Goal: Transaction & Acquisition: Obtain resource

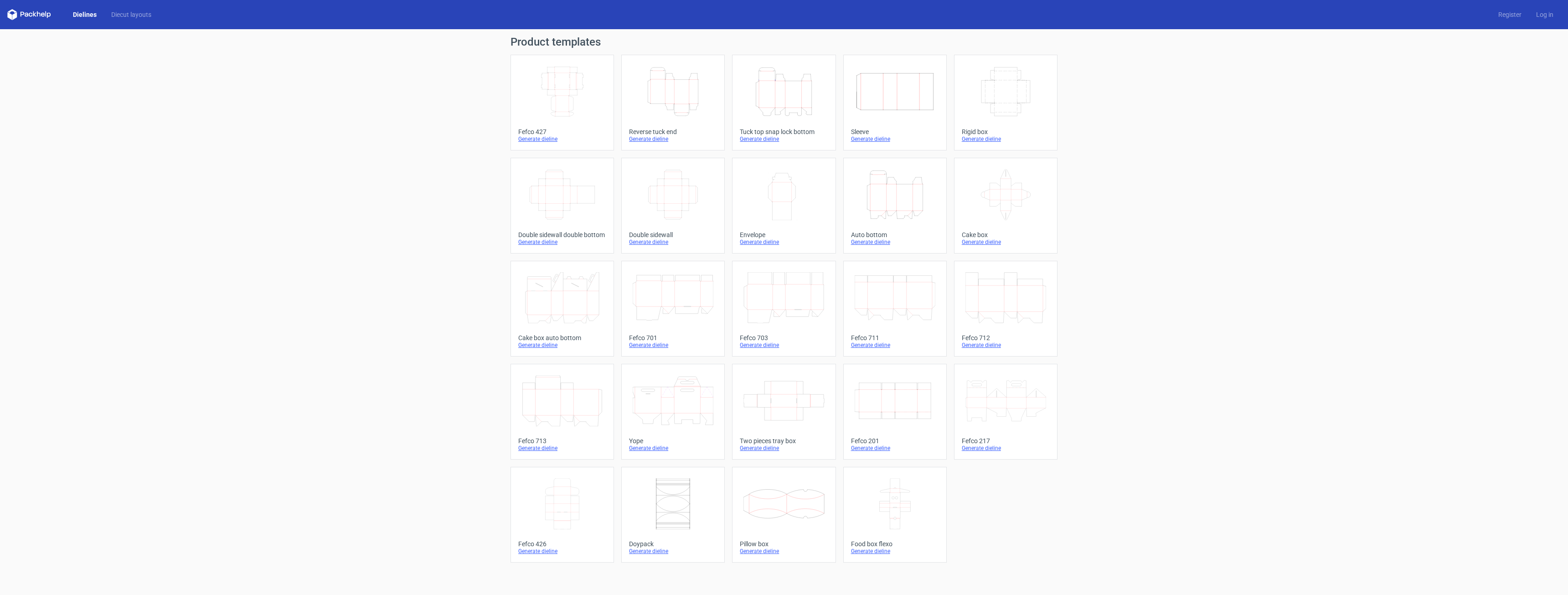
click at [539, 79] on icon "Width Depth Height" at bounding box center [562, 91] width 81 height 52
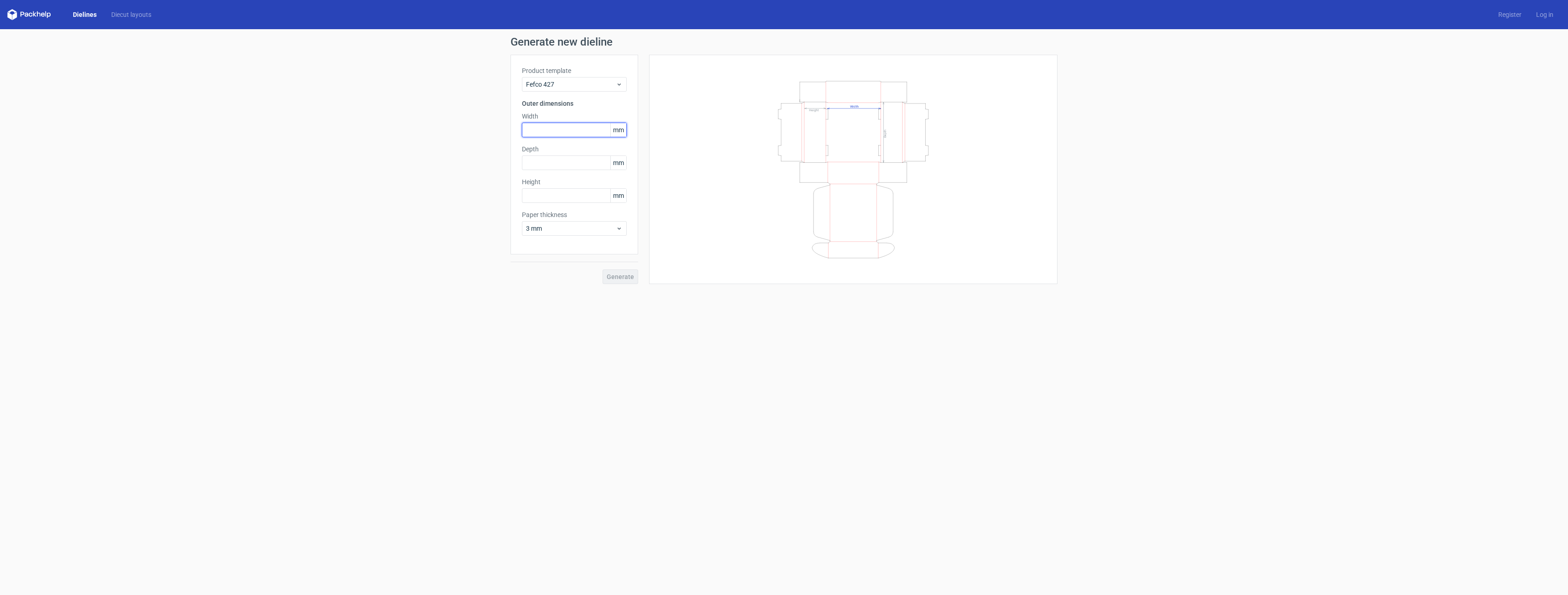
click at [566, 128] on input "text" at bounding box center [574, 130] width 105 height 14
type input "320"
click at [536, 163] on input "text" at bounding box center [574, 163] width 105 height 14
type input "160"
click at [566, 199] on input "text" at bounding box center [574, 195] width 105 height 14
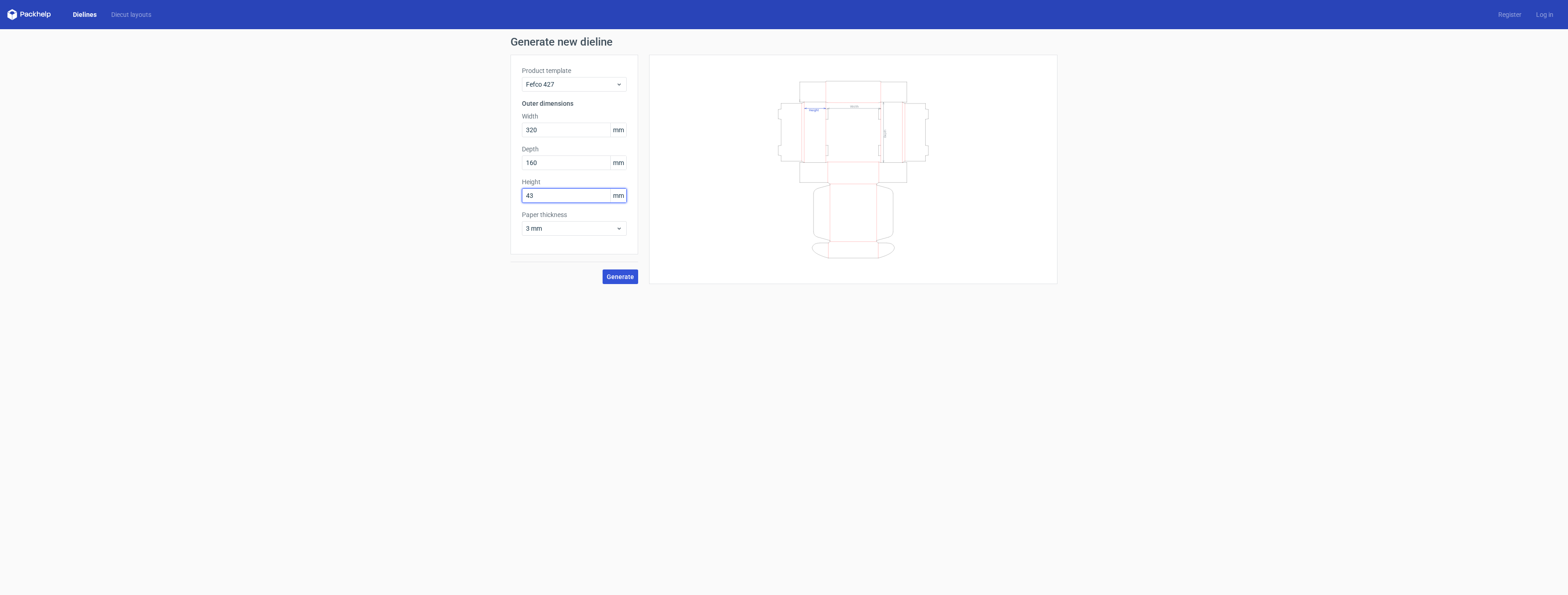
type input "43"
click at [620, 280] on span "Generate" at bounding box center [620, 276] width 28 height 6
click at [1033, 41] on link "Download file" at bounding box center [1026, 44] width 47 height 14
click at [1027, 44] on link "Download file" at bounding box center [1026, 44] width 47 height 14
click at [582, 73] on label "Product template" at bounding box center [574, 70] width 105 height 9
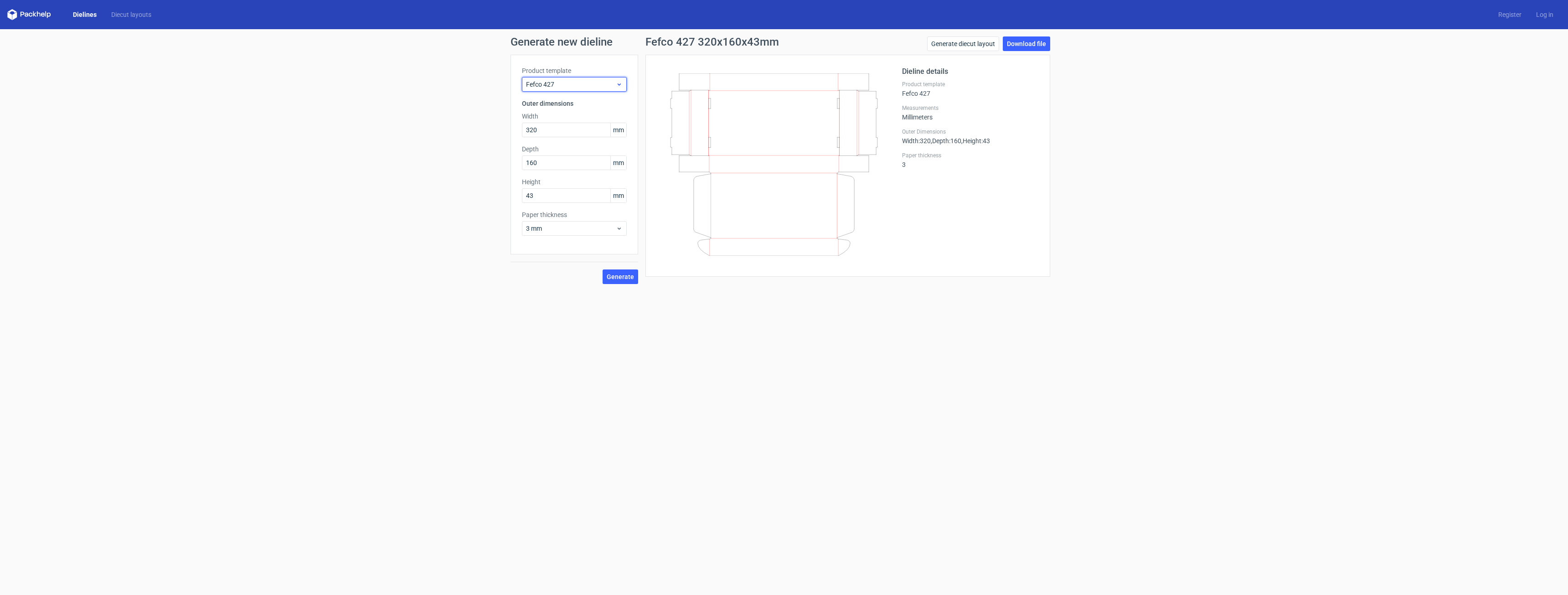
click at [582, 83] on span "Fefco 427" at bounding box center [571, 84] width 90 height 9
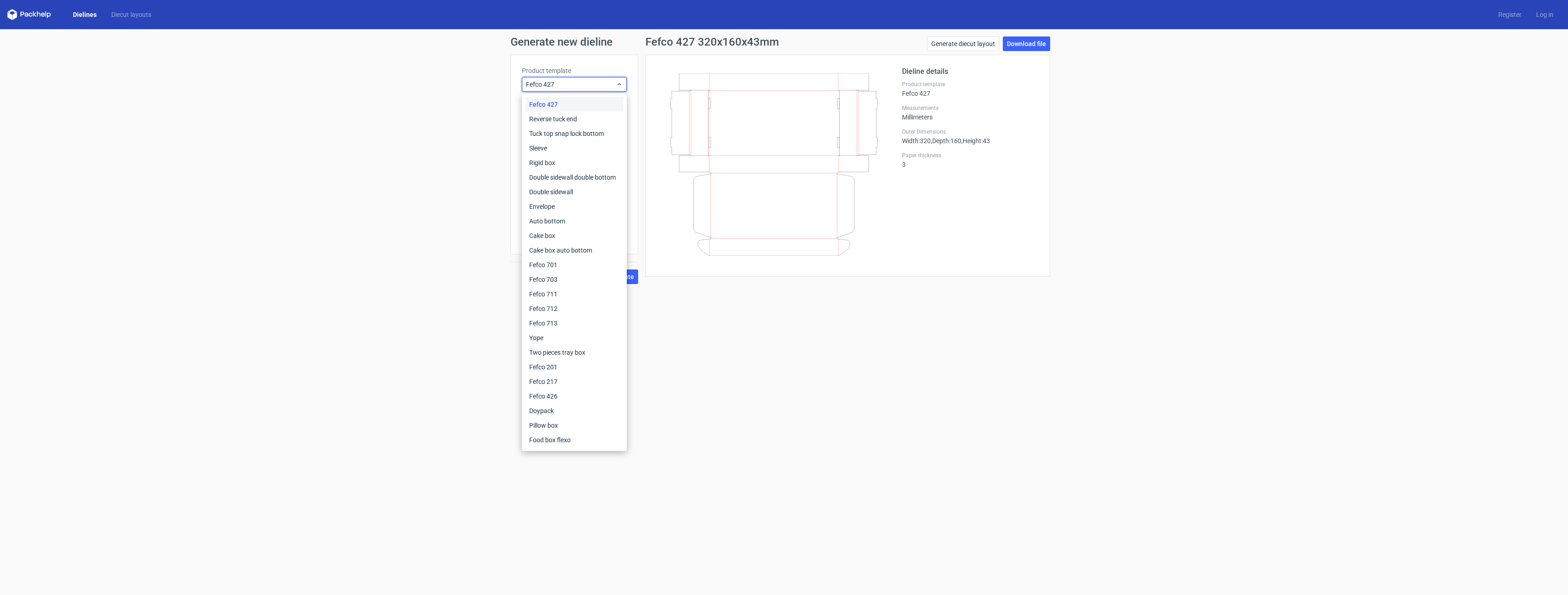
click at [582, 83] on span "Fefco 427" at bounding box center [571, 84] width 90 height 9
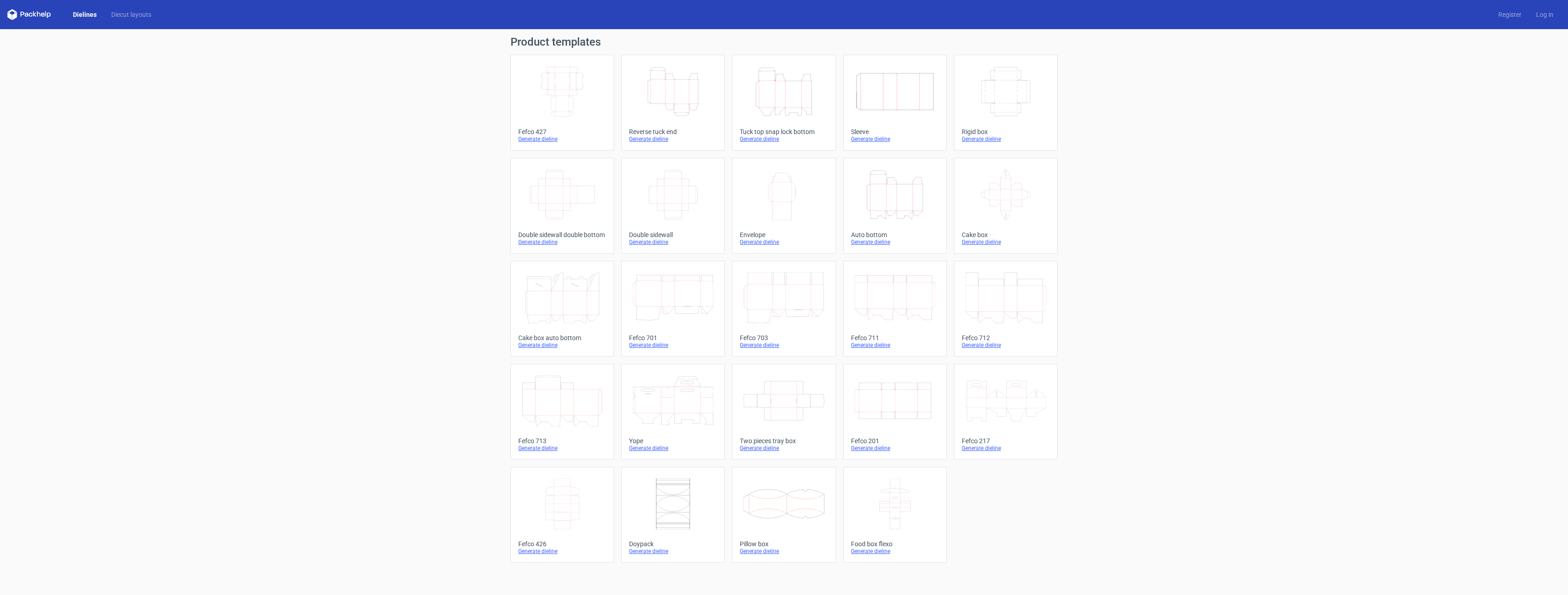
drag, startPoint x: 0, startPoint y: 0, endPoint x: 569, endPoint y: 167, distance: 593.0
click at [569, 167] on div "Width Depth Height" at bounding box center [562, 194] width 88 height 59
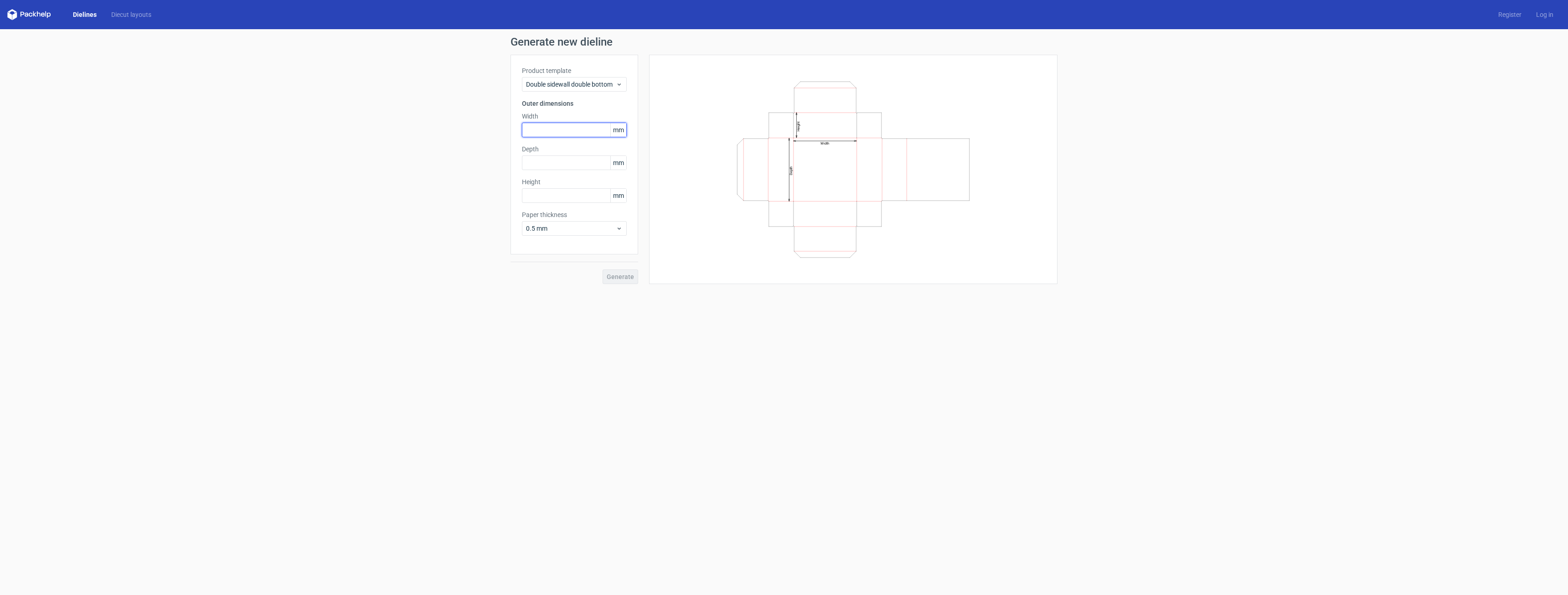
click at [571, 134] on input "text" at bounding box center [574, 130] width 105 height 14
type input "10"
click at [565, 160] on div "Product template Double sidewall double bottom Outer dimensions Width 10 mm Dep…" at bounding box center [574, 155] width 128 height 200
type input "1"
click at [556, 132] on input "10" at bounding box center [574, 130] width 105 height 14
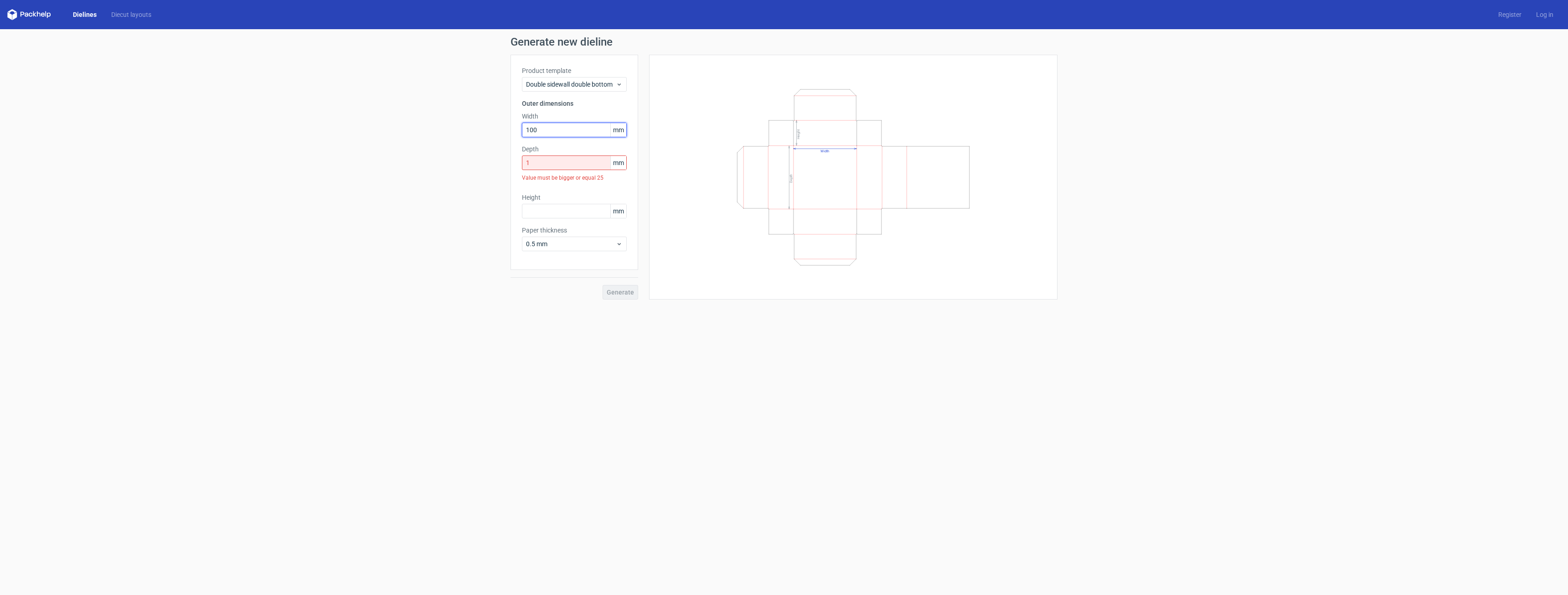
type input "100"
click at [554, 164] on input "1" at bounding box center [574, 163] width 105 height 14
drag, startPoint x: 554, startPoint y: 164, endPoint x: 463, endPoint y: 165, distance: 91.0
click at [463, 165] on div "Generate new dieline Product template Double sidewall double bottom Outer dimen…" at bounding box center [784, 168] width 1568 height 278
click at [549, 193] on div "Height mm" at bounding box center [574, 205] width 105 height 26
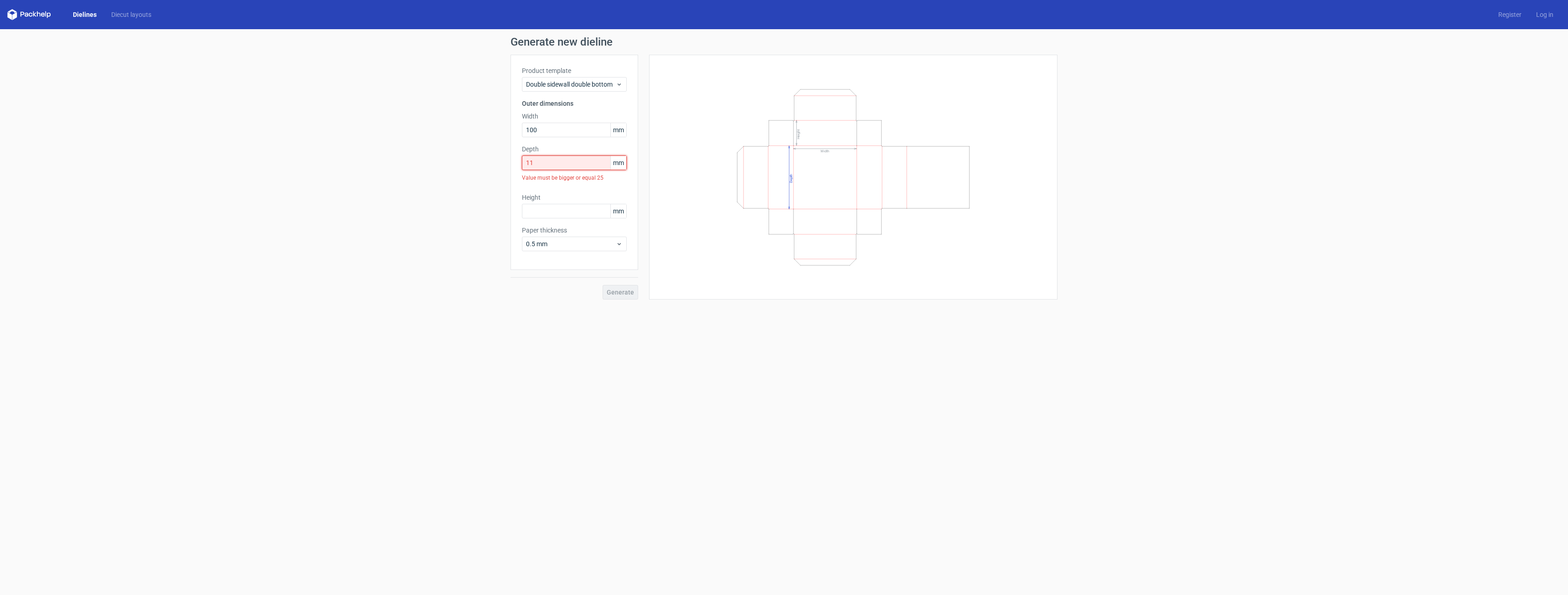
drag, startPoint x: 536, startPoint y: 159, endPoint x: 512, endPoint y: 163, distance: 24.3
click at [512, 163] on div "Product template Double sidewall double bottom Outer dimensions Width 100 mm De…" at bounding box center [574, 163] width 128 height 215
type input "50"
click at [549, 200] on input "text" at bounding box center [574, 195] width 105 height 14
type input "30"
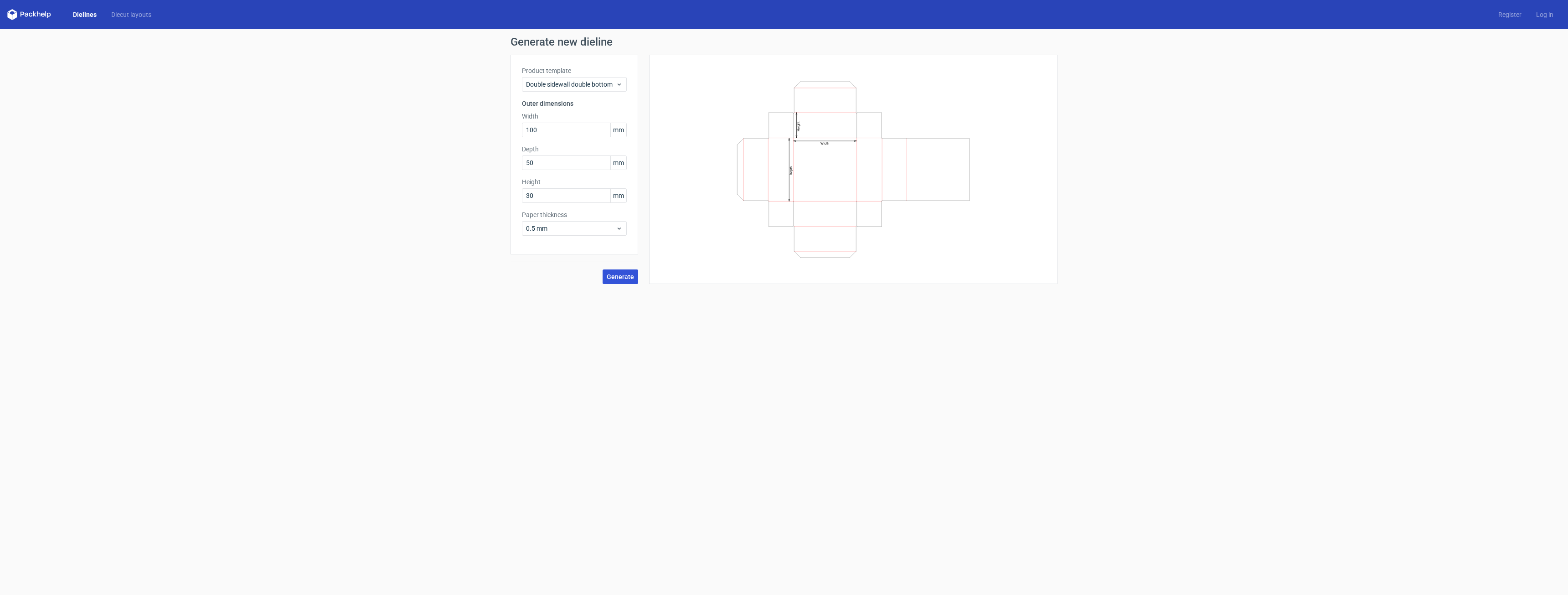
click at [631, 277] on span "Generate" at bounding box center [620, 276] width 28 height 6
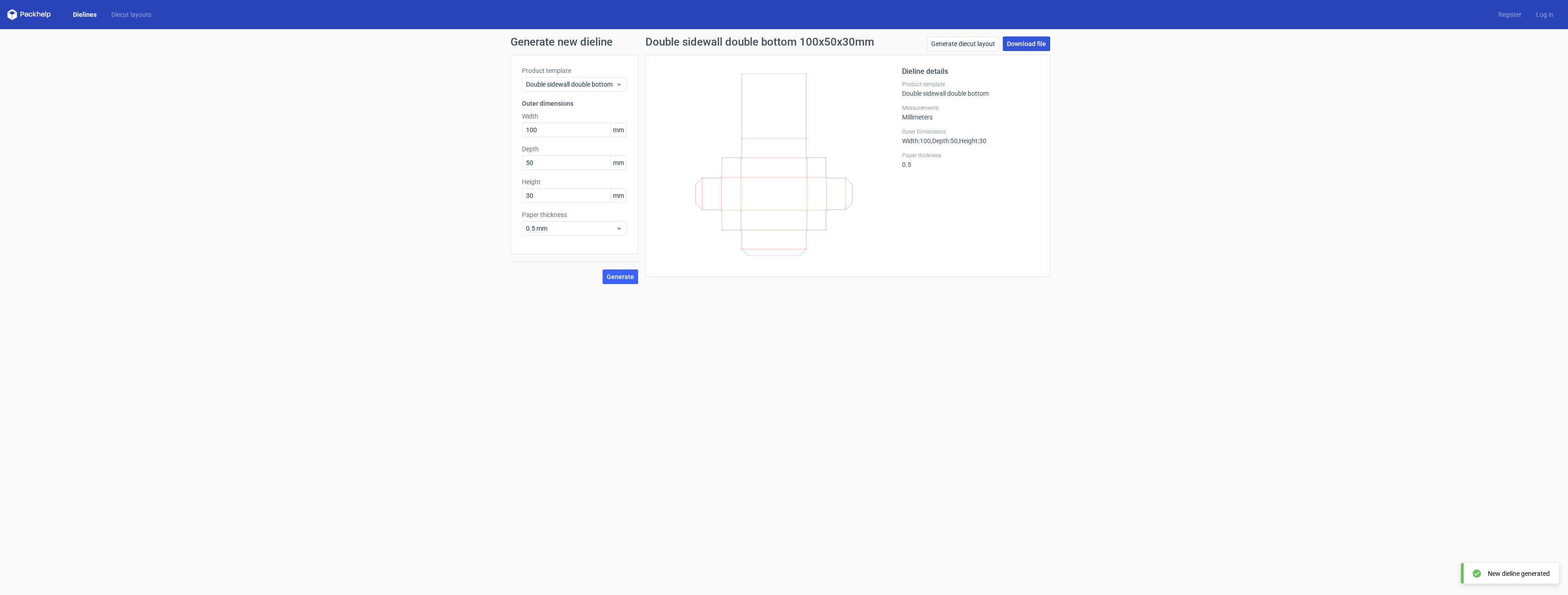
click at [1020, 43] on link "Download file" at bounding box center [1026, 44] width 47 height 14
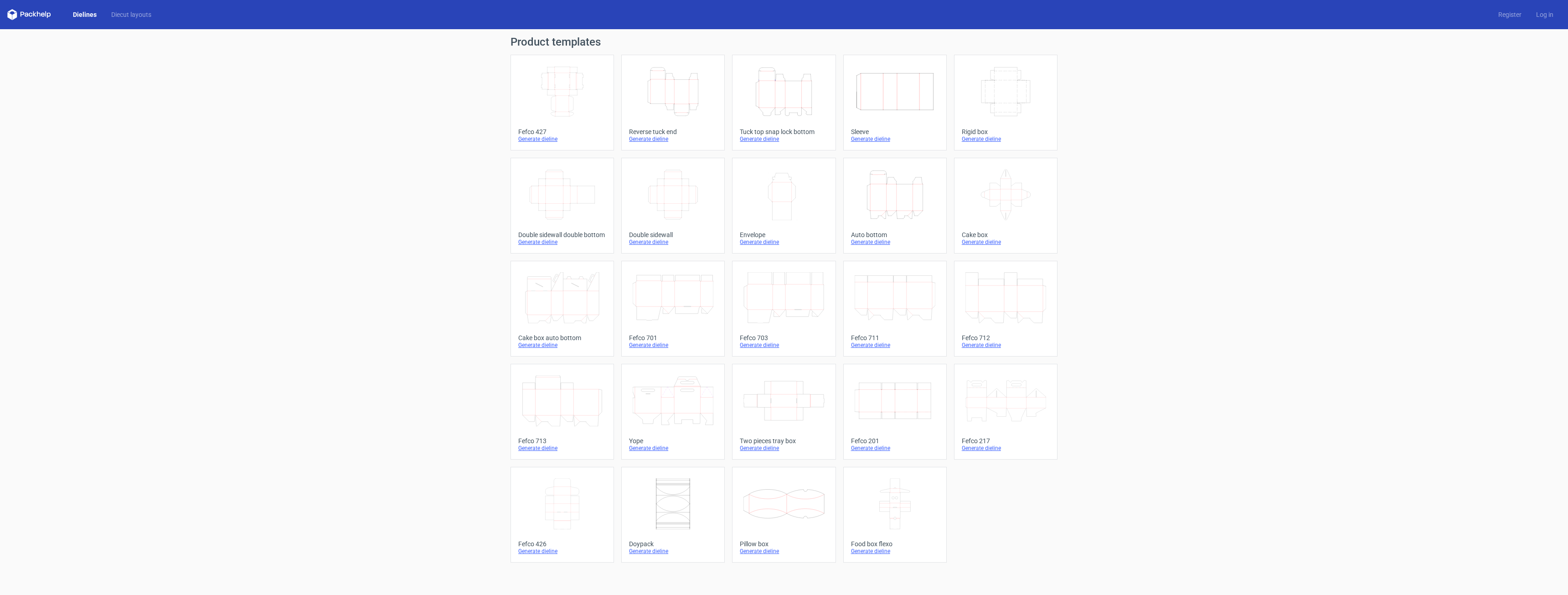
click at [548, 107] on icon "Width Depth Height" at bounding box center [562, 91] width 81 height 52
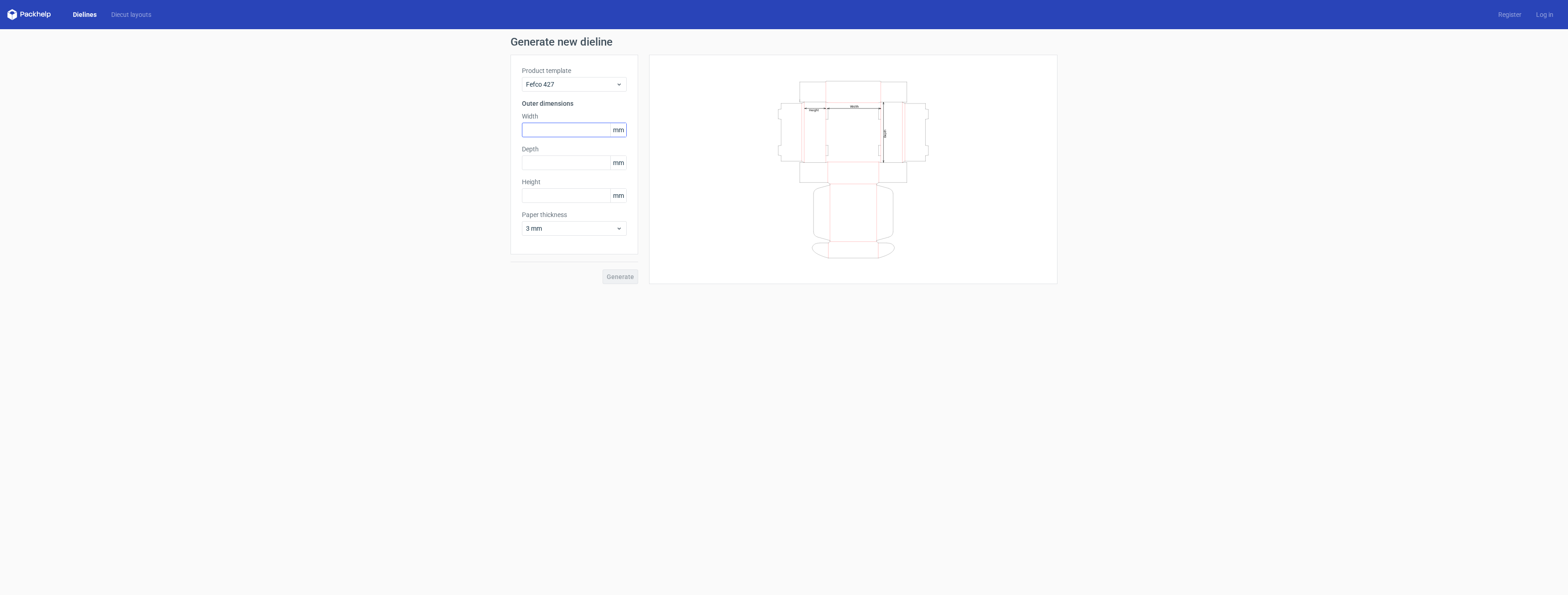
drag, startPoint x: 576, startPoint y: 120, endPoint x: 574, endPoint y: 128, distance: 8.2
click at [575, 122] on div "Width mm" at bounding box center [574, 124] width 105 height 26
click at [575, 130] on input "text" at bounding box center [574, 130] width 105 height 14
type input "340"
type input "160"
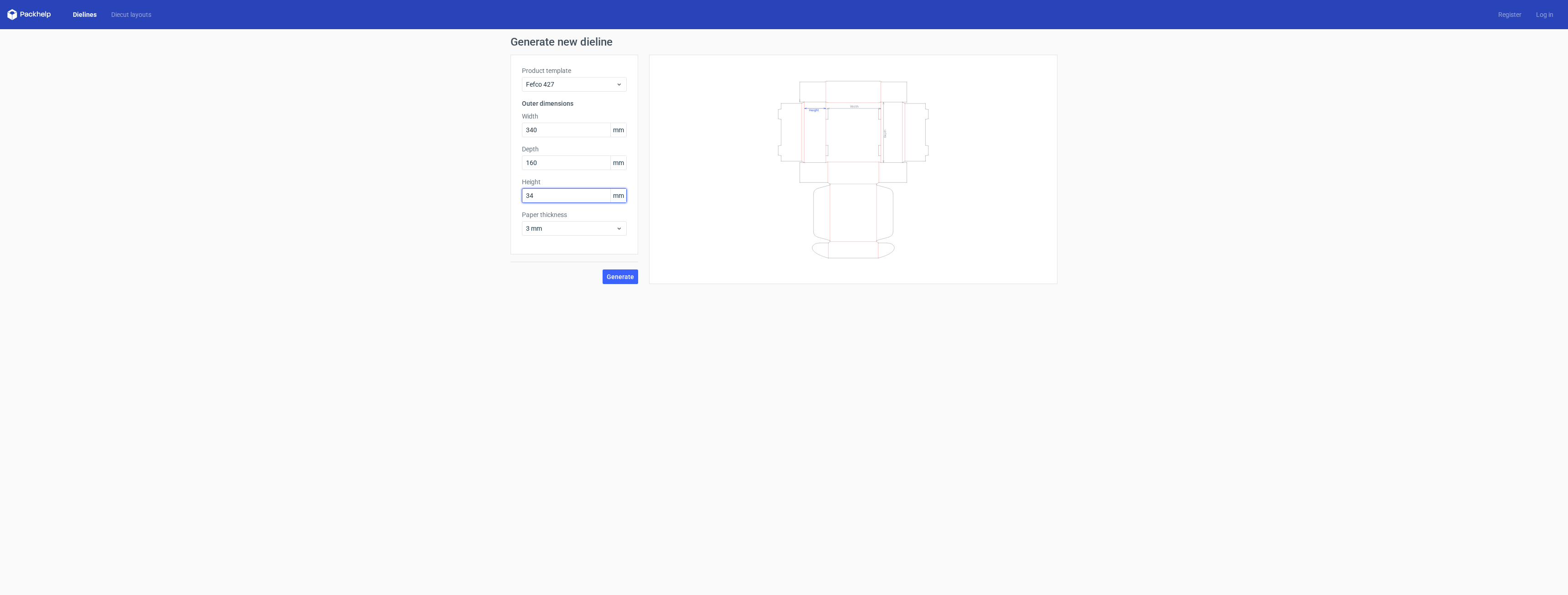
type input "34"
click at [628, 280] on span "Generate" at bounding box center [620, 276] width 28 height 6
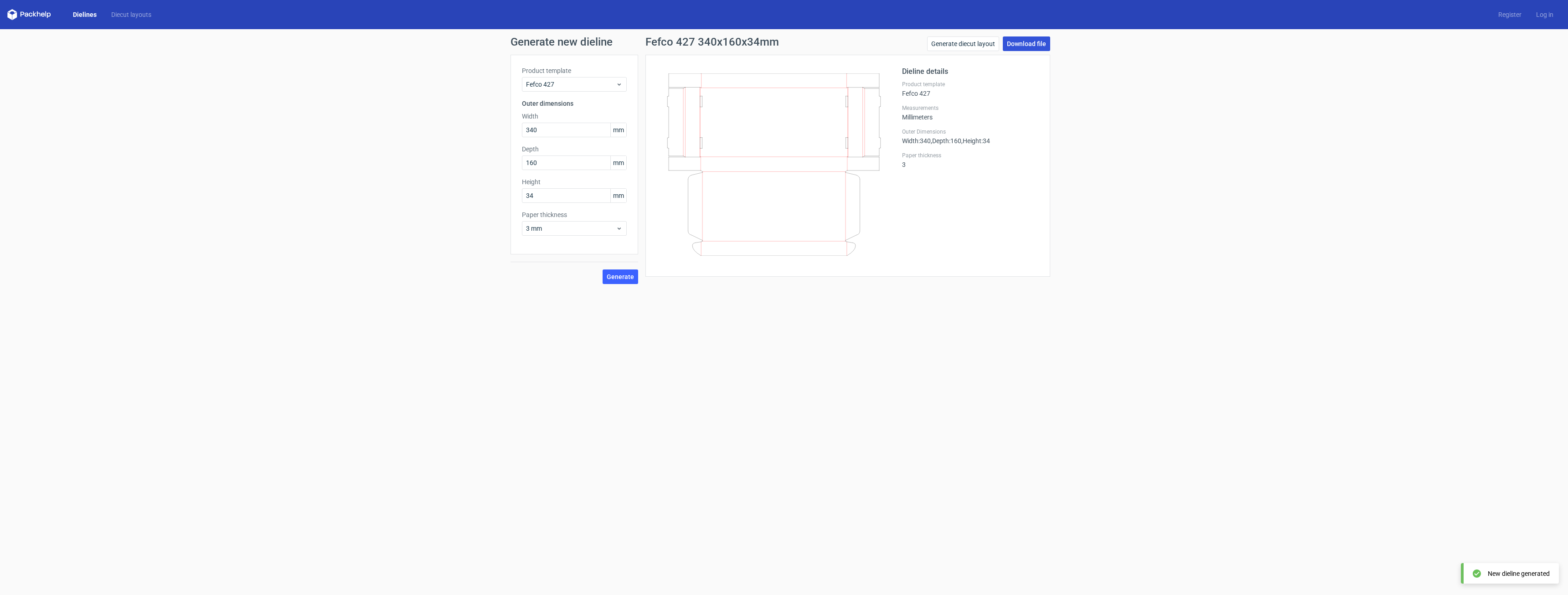
click at [1026, 45] on link "Download file" at bounding box center [1026, 44] width 47 height 14
click at [1543, 17] on link "Log in" at bounding box center [1545, 14] width 32 height 9
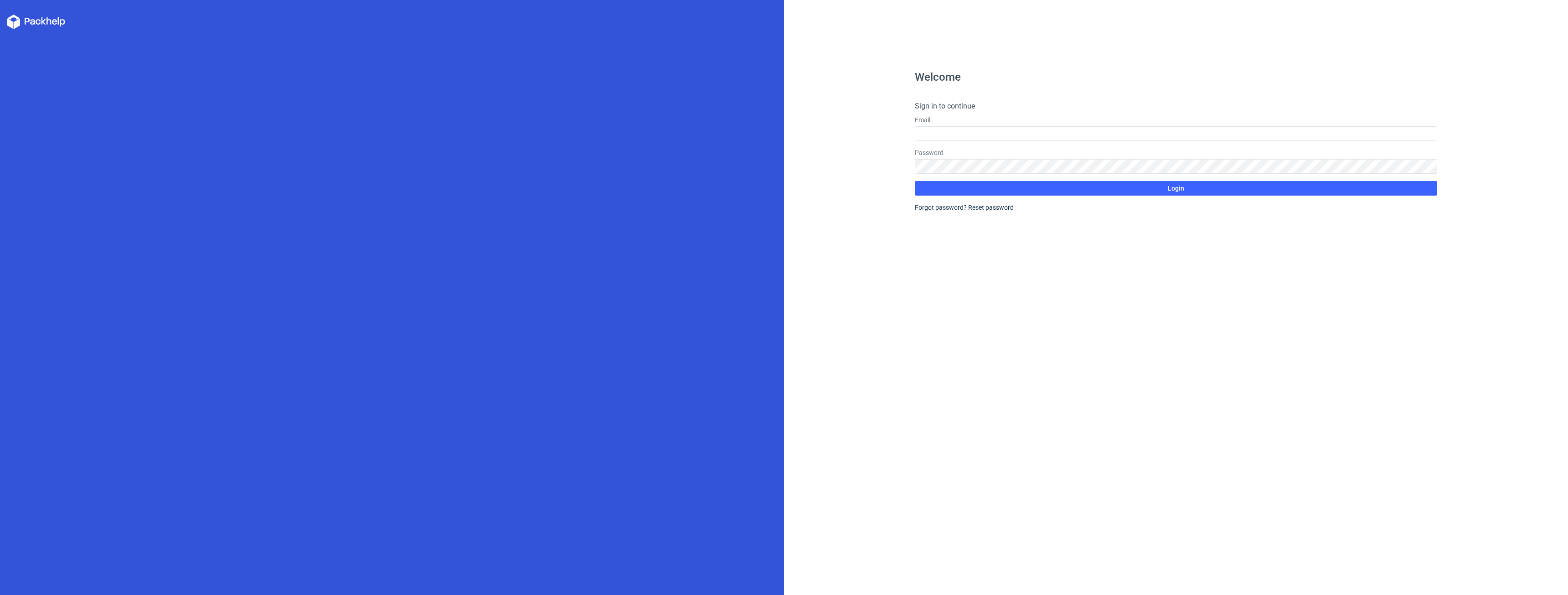
click at [991, 142] on form "Sign in to continue Email Password Login Forgot password? Reset password" at bounding box center [1176, 156] width 523 height 111
click at [991, 135] on input "text" at bounding box center [1176, 133] width 523 height 14
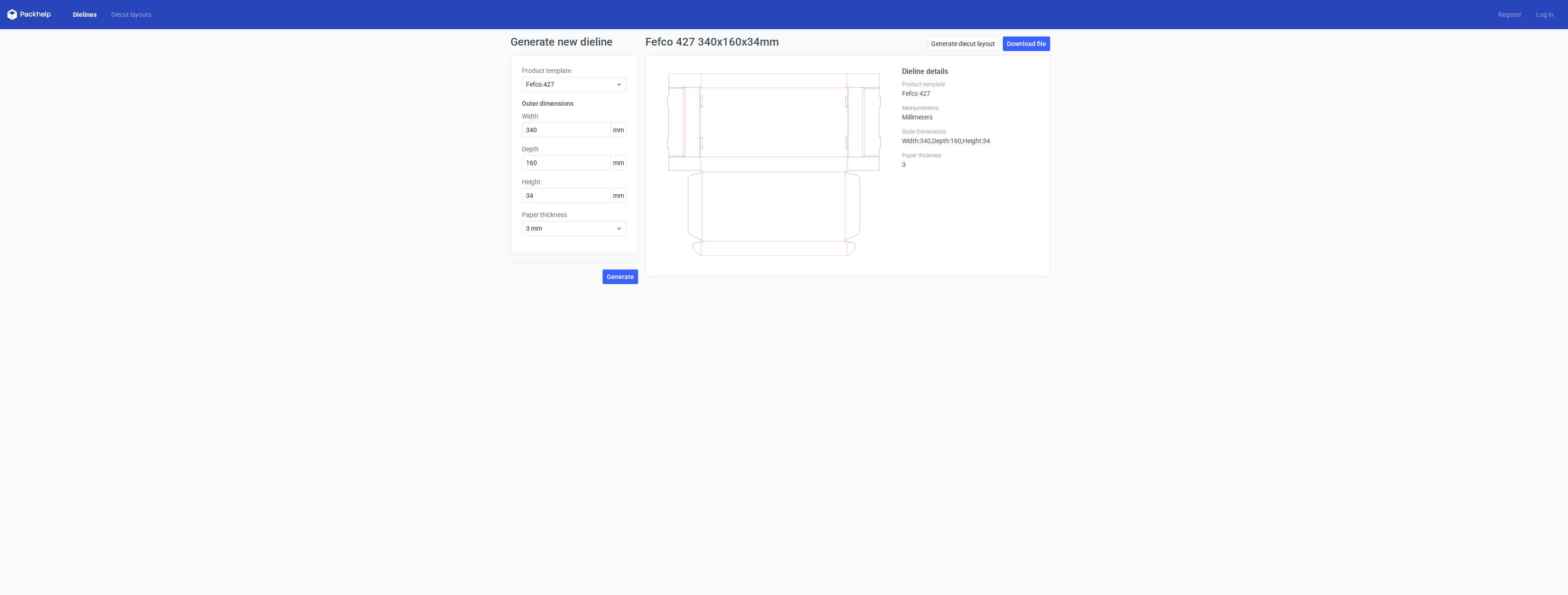
click at [1374, 510] on form "Generate new dieline Product template Fefco 427 Outer dimensions Width 340 mm D…" at bounding box center [784, 312] width 1568 height 566
click at [36, 15] on icon at bounding box center [28, 14] width 43 height 11
click at [44, 13] on icon at bounding box center [43, 14] width 4 height 4
click at [111, 15] on link "Diecut layouts" at bounding box center [131, 14] width 55 height 9
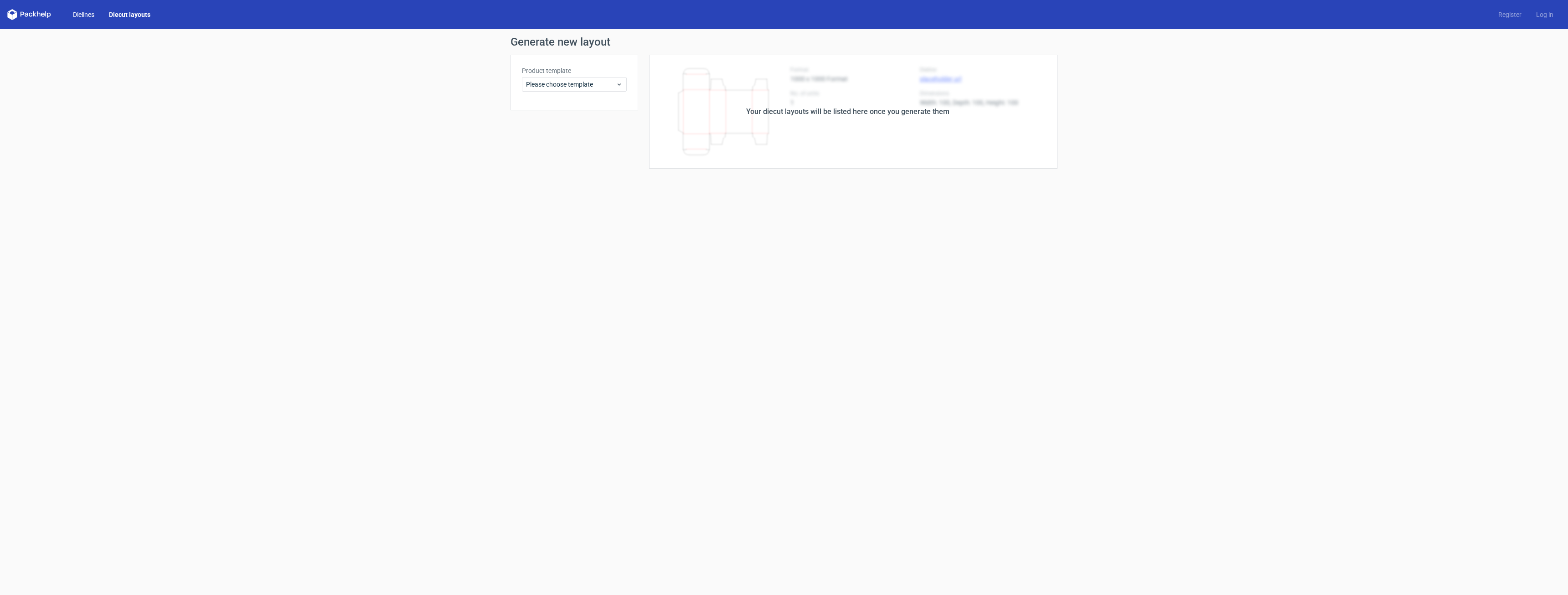
click at [95, 14] on link "Dielines" at bounding box center [83, 14] width 36 height 9
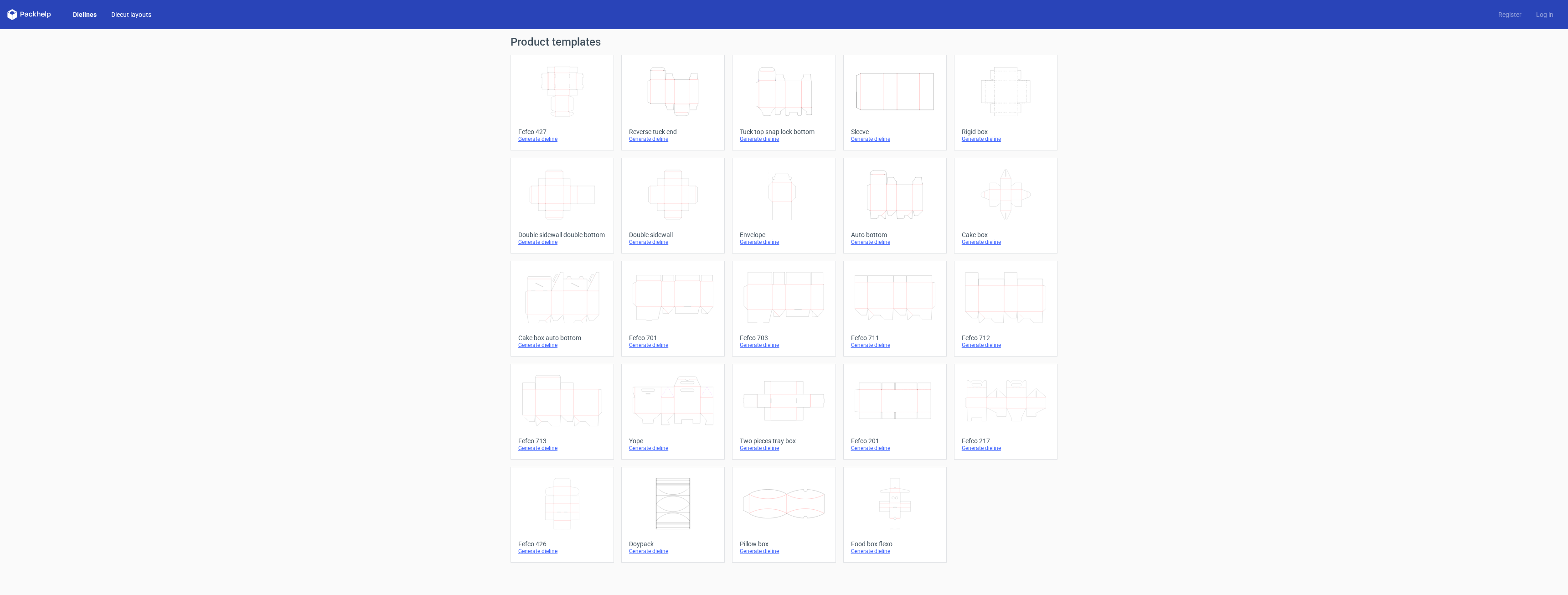
click at [111, 13] on link "Diecut layouts" at bounding box center [131, 14] width 55 height 9
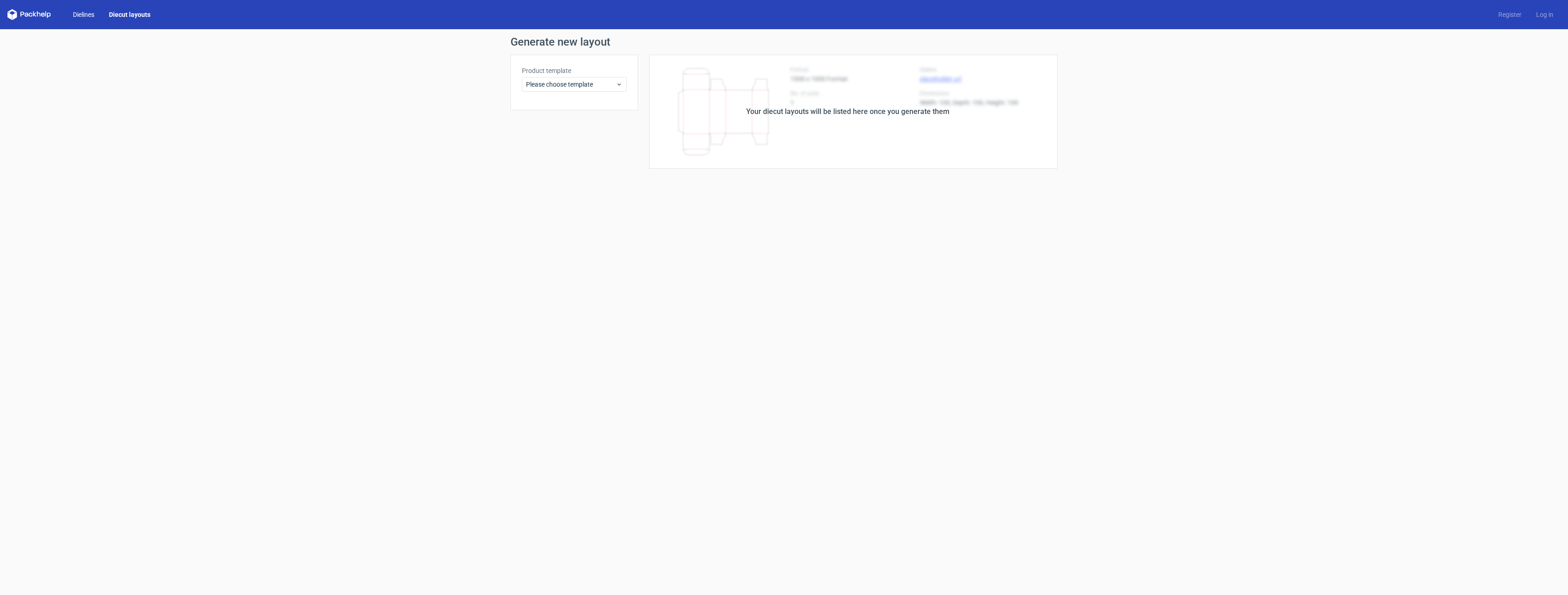
click at [97, 14] on link "Dielines" at bounding box center [83, 14] width 36 height 9
